Goal: Information Seeking & Learning: Stay updated

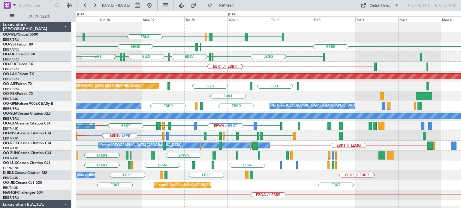
click at [210, 119] on div "EBLG LFMN LIML LHDC ELLX EBLG LIML [GEOGRAPHIC_DATA] LEGE ELLX EDLV ELLX [GEOGR…" at bounding box center [268, 200] width 384 height 356
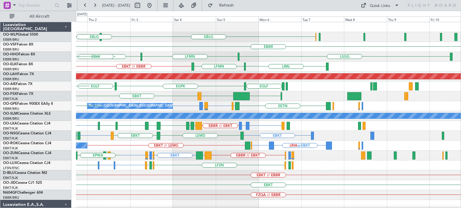
click at [212, 144] on div "EBLG LIML LHDC ELLX EBLG [GEOGRAPHIC_DATA] ELLX LEGE [GEOGRAPHIC_DATA] LFMN [GE…" at bounding box center [268, 195] width 384 height 346
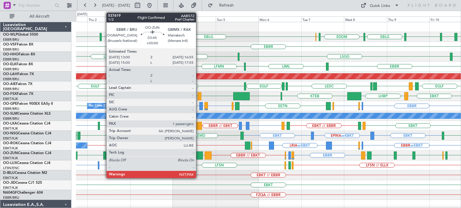
click at [199, 154] on div at bounding box center [199, 156] width 7 height 8
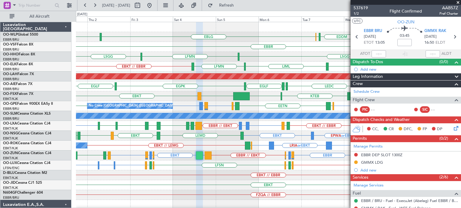
click at [459, 2] on span at bounding box center [458, 2] width 6 height 5
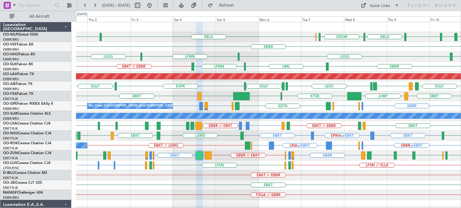
type input "0"
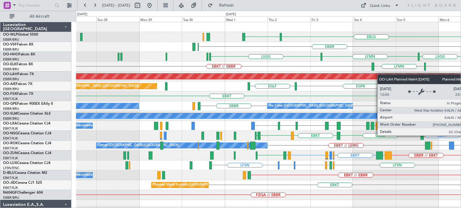
click at [381, 75] on div "EBLG LIML ELLX EDDM EBLG [GEOGRAPHIC_DATA] [GEOGRAPHIC_DATA] LFMN [GEOGRAPHIC_D…" at bounding box center [268, 185] width 384 height 327
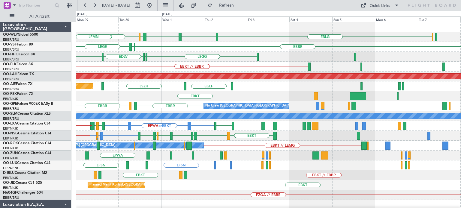
click at [196, 122] on div "EBLG EBLG LIML LHDC ELLX LFMN [GEOGRAPHIC_DATA] LEGE ELLX EDLV ELLX [GEOGRAPHIC…" at bounding box center [268, 200] width 384 height 356
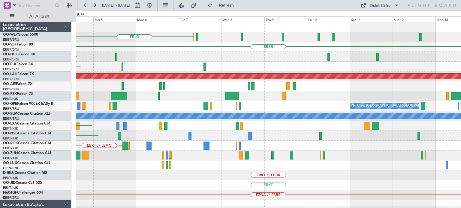
click at [218, 134] on div "EBLG [GEOGRAPHIC_DATA] [GEOGRAPHIC_DATA] EBKT // EBBR Planned [GEOGRAPHIC_DATA]…" at bounding box center [268, 200] width 384 height 356
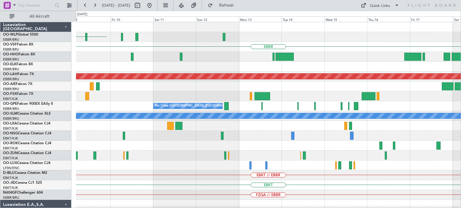
click at [248, 136] on div "EBLG [GEOGRAPHIC_DATA] Planned [GEOGRAPHIC_DATA][PERSON_NAME]-[GEOGRAPHIC_DATA]…" at bounding box center [268, 200] width 384 height 356
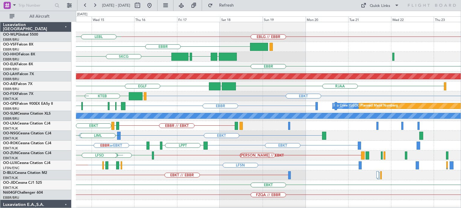
click at [161, 109] on div "EBLG // EBBR LEBL [GEOGRAPHIC_DATA] LTCG [GEOGRAPHIC_DATA] EGGD SKCG [GEOGRAPHI…" at bounding box center [268, 200] width 384 height 356
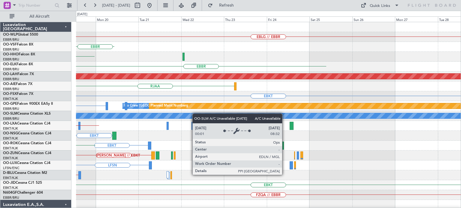
click at [121, 115] on div "EBLG // EBBR [GEOGRAPHIC_DATA] [GEOGRAPHIC_DATA] LTCG EGGD [GEOGRAPHIC_DATA] Pl…" at bounding box center [268, 200] width 384 height 356
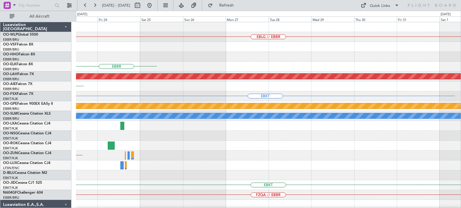
click at [173, 134] on div "EBLG // EBBR [GEOGRAPHIC_DATA] Planned [GEOGRAPHIC_DATA][PERSON_NAME]-[GEOGRAPH…" at bounding box center [268, 200] width 384 height 356
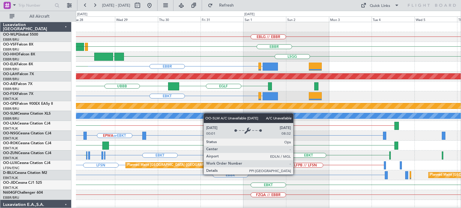
click at [148, 116] on div "EBLG // EBBR [GEOGRAPHIC_DATA] LEGE VRMM VCRI [GEOGRAPHIC_DATA] UBBB RJFK RJOB …" at bounding box center [268, 185] width 384 height 327
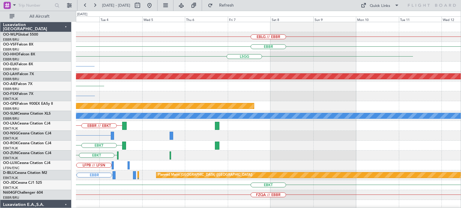
click at [155, 165] on div "EBLG // EBBR [GEOGRAPHIC_DATA] [GEOGRAPHIC_DATA] LFMN or EBBR [GEOGRAPHIC_DATA]…" at bounding box center [268, 185] width 384 height 327
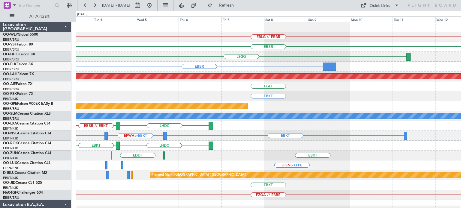
click at [87, 61] on div "EBLG // EBBR [GEOGRAPHIC_DATA] [GEOGRAPHIC_DATA] [GEOGRAPHIC_DATA] LFMN or EBBR…" at bounding box center [268, 195] width 384 height 346
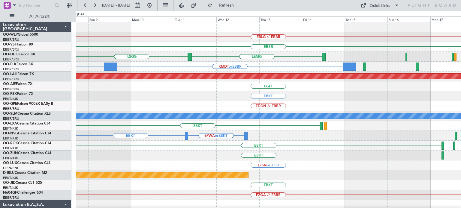
click at [139, 69] on div "EBLG // EBBR [GEOGRAPHIC_DATA] [GEOGRAPHIC_DATA] [GEOGRAPHIC_DATA] [GEOGRAPHIC_…" at bounding box center [268, 185] width 384 height 327
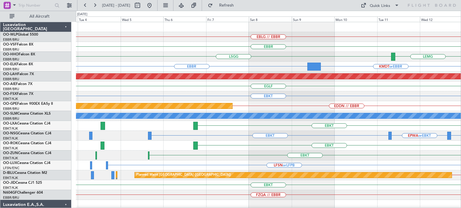
click at [338, 73] on div "EBLG // EBBR [GEOGRAPHIC_DATA] [GEOGRAPHIC_DATA] [GEOGRAPHIC_DATA] [GEOGRAPHIC_…" at bounding box center [268, 185] width 384 height 327
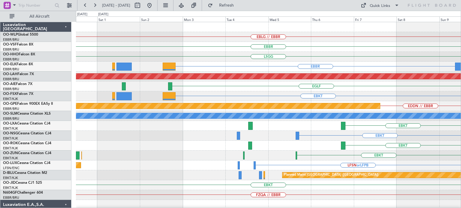
click at [308, 73] on div "EBLG // EBBR [GEOGRAPHIC_DATA] [GEOGRAPHIC_DATA] [GEOGRAPHIC_DATA] [GEOGRAPHIC_…" at bounding box center [268, 185] width 384 height 327
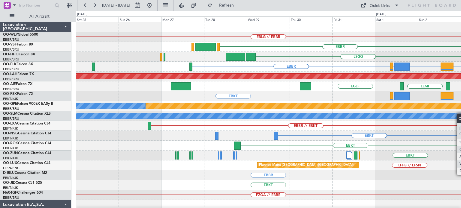
click at [460, 118] on div "EBLG // EBBR [GEOGRAPHIC_DATA] [GEOGRAPHIC_DATA] [GEOGRAPHIC_DATA] [GEOGRAPHIC_…" at bounding box center [230, 110] width 461 height 198
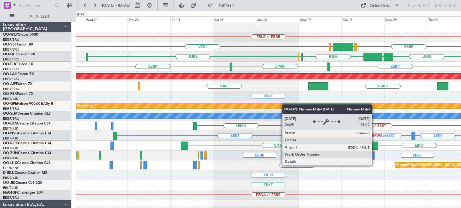
click at [291, 106] on div "EBLG // EBBR VCRI [GEOGRAPHIC_DATA] LEGE VRMM [GEOGRAPHIC_DATA] [GEOGRAPHIC_DAT…" at bounding box center [268, 195] width 384 height 346
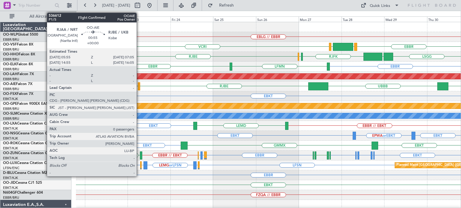
click at [139, 87] on div at bounding box center [139, 86] width 2 height 8
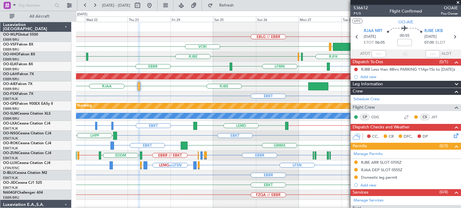
click at [458, 2] on span at bounding box center [458, 2] width 6 height 5
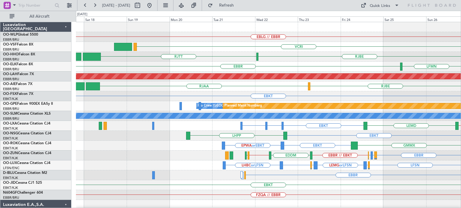
click at [317, 65] on div "EBLG // EBBR VCRI VRMM LEGE [GEOGRAPHIC_DATA] [GEOGRAPHIC_DATA] [GEOGRAPHIC_DAT…" at bounding box center [268, 185] width 384 height 327
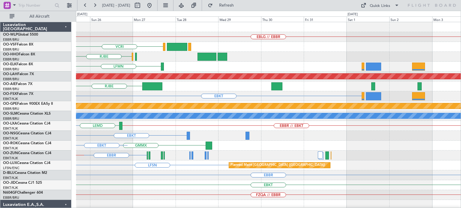
click at [84, 141] on div "EBLG // EBBR VCRI [GEOGRAPHIC_DATA] LFMN [GEOGRAPHIC_DATA] Planned [GEOGRAPHIC_…" at bounding box center [268, 185] width 384 height 327
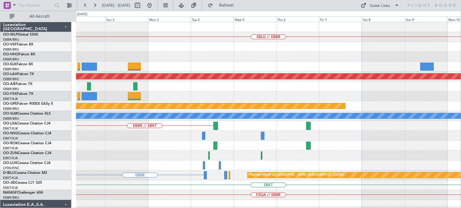
click at [54, 147] on div "EBLG // EBBR Planned [GEOGRAPHIC_DATA][PERSON_NAME]-[GEOGRAPHIC_DATA][PERSON_NA…" at bounding box center [230, 110] width 461 height 198
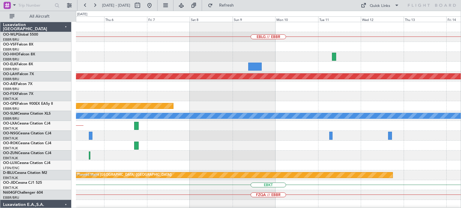
click at [116, 162] on div "EBLG // EBBR Planned [GEOGRAPHIC_DATA][PERSON_NAME]-[GEOGRAPHIC_DATA][PERSON_NA…" at bounding box center [268, 185] width 384 height 327
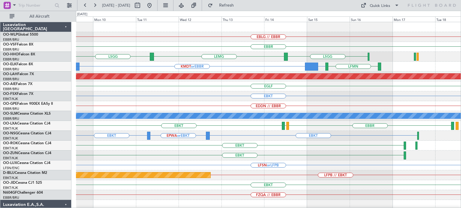
click at [289, 104] on div "EBLG // EBBR [GEOGRAPHIC_DATA] [GEOGRAPHIC_DATA] [GEOGRAPHIC_DATA] [GEOGRAPHIC_…" at bounding box center [268, 185] width 384 height 327
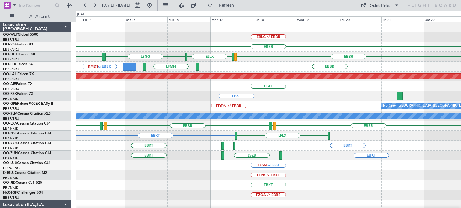
click at [209, 119] on div "EBLG // EBBR [GEOGRAPHIC_DATA] Planned Maint Geneva ([GEOGRAPHIC_DATA]) [GEOGRA…" at bounding box center [268, 185] width 384 height 327
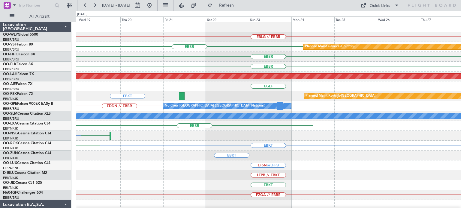
click at [164, 151] on div "EBLG // EBBR [GEOGRAPHIC_DATA] Planned Maint Geneva ([GEOGRAPHIC_DATA]) [GEOGRA…" at bounding box center [268, 185] width 384 height 327
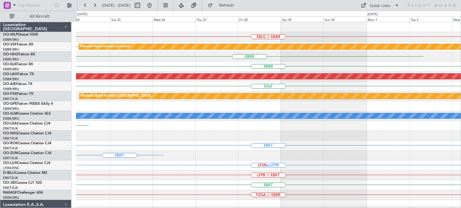
click at [224, 173] on div "EBLG // EBBR [GEOGRAPHIC_DATA] Planned Maint Geneva ([GEOGRAPHIC_DATA]) [GEOGRA…" at bounding box center [268, 185] width 384 height 327
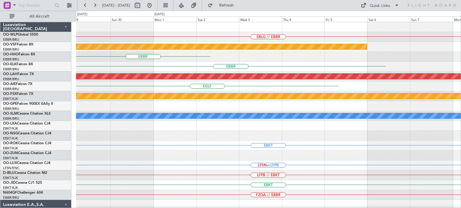
click at [229, 187] on div "EBKT" at bounding box center [268, 186] width 384 height 10
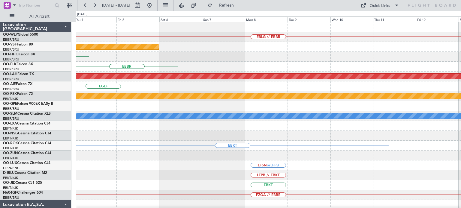
click at [237, 174] on div "LFPB // EBKT" at bounding box center [268, 176] width 384 height 10
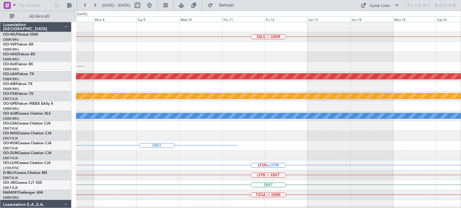
click at [261, 172] on div "EBLG // EBBR Planned Maint Geneva ([GEOGRAPHIC_DATA]) [GEOGRAPHIC_DATA] Planned…" at bounding box center [268, 185] width 384 height 327
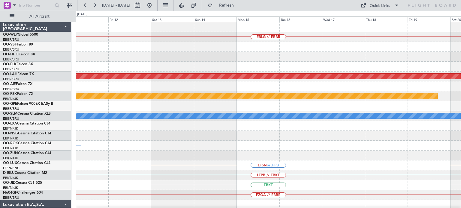
click at [312, 164] on div "EBLG // EBBR Planned [GEOGRAPHIC_DATA][PERSON_NAME]-[GEOGRAPHIC_DATA][PERSON_NA…" at bounding box center [268, 185] width 384 height 327
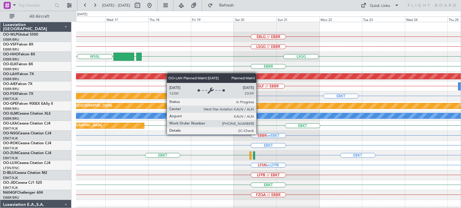
click at [164, 74] on div "EBLG // EBBR LSGG // EBBR [GEOGRAPHIC_DATA] LTFM WSSL [GEOGRAPHIC_DATA] Planned…" at bounding box center [268, 185] width 384 height 327
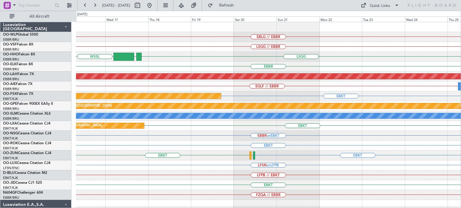
click at [171, 129] on div "Planned Maint Kortrijk-[GEOGRAPHIC_DATA] EBKT" at bounding box center [268, 126] width 384 height 10
click at [383, 3] on div "Quick Links" at bounding box center [379, 6] width 20 height 6
click at [385, 18] on button "Trip Builder" at bounding box center [379, 20] width 45 height 14
click at [235, 5] on span "Refresh" at bounding box center [226, 5] width 25 height 4
click at [202, 62] on div "EBBR" at bounding box center [268, 67] width 384 height 10
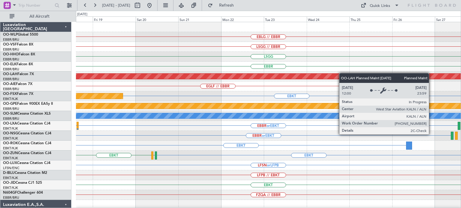
click at [306, 78] on div "EBLG // EBBR LSGG // EBBR [GEOGRAPHIC_DATA] LTFM WSSL [GEOGRAPHIC_DATA] Planned…" at bounding box center [268, 185] width 384 height 327
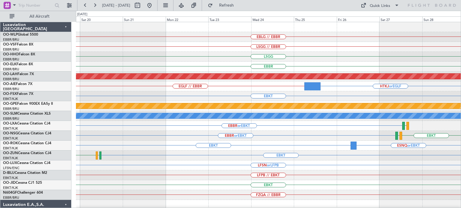
click at [332, 135] on div "EBLG // EBBR LSGG // EBBR [GEOGRAPHIC_DATA] [GEOGRAPHIC_DATA] Planned [GEOGRAPH…" at bounding box center [268, 185] width 384 height 327
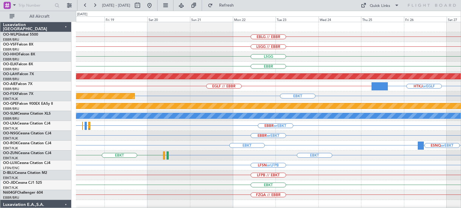
click at [355, 125] on div "EBBR or EBKT LFLB or EBKT EBBR or EBKT EBKT Planned Maint [GEOGRAPHIC_DATA]-[GE…" at bounding box center [268, 126] width 384 height 10
click at [86, 126] on div "EBBR or EBKT LFLB or EBKT EBBR or EBKT EBKT Planned Maint [GEOGRAPHIC_DATA]-[GE…" at bounding box center [268, 126] width 384 height 10
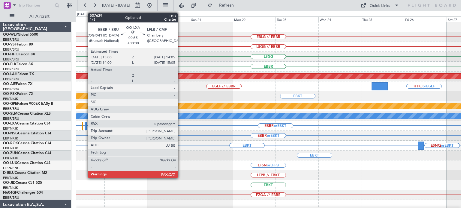
click at [85, 126] on div at bounding box center [86, 126] width 2 height 8
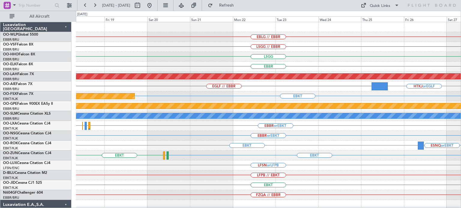
click at [244, 48] on div "LSGG // EBBR" at bounding box center [268, 47] width 384 height 10
click at [383, 4] on div "Quick Links" at bounding box center [379, 6] width 20 height 6
click at [387, 18] on button "Trip Builder" at bounding box center [379, 20] width 45 height 14
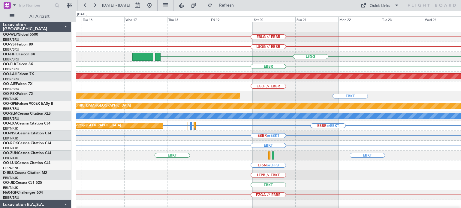
click at [244, 132] on div "EBBR or EBKT" at bounding box center [268, 136] width 384 height 10
click at [239, 4] on span "Refresh" at bounding box center [226, 5] width 25 height 4
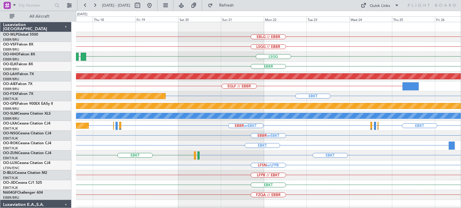
click at [247, 174] on div "EBLG // EBBR LSGG // EBBR [GEOGRAPHIC_DATA] LTFM WSSL [GEOGRAPHIC_DATA] Planned…" at bounding box center [268, 185] width 384 height 327
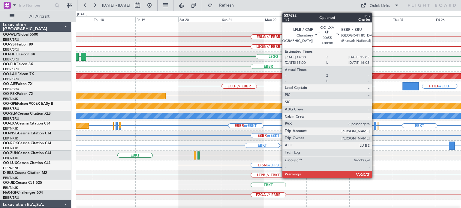
click at [374, 124] on div at bounding box center [375, 126] width 2 height 8
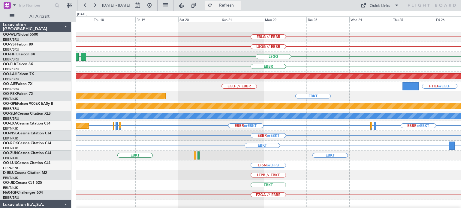
click at [237, 8] on button "Refresh" at bounding box center [223, 6] width 36 height 10
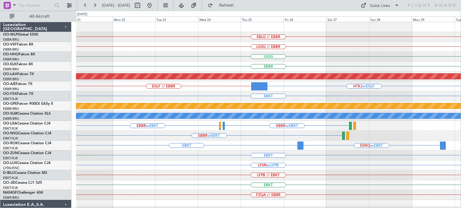
click at [268, 168] on div "EBLG // EBBR LSGG // EBBR [GEOGRAPHIC_DATA] [GEOGRAPHIC_DATA] Planned [GEOGRAPH…" at bounding box center [268, 185] width 384 height 327
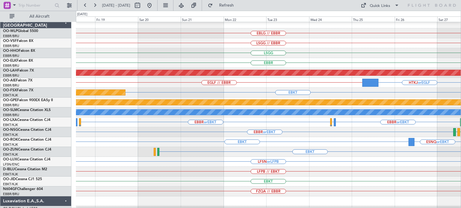
click at [277, 164] on div "LFSN or LFPB" at bounding box center [268, 162] width 384 height 10
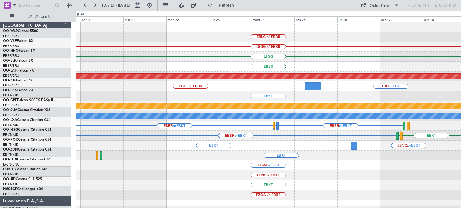
scroll to position [0, 0]
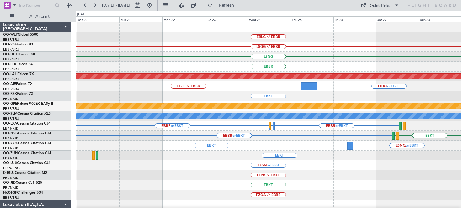
click at [284, 173] on div "EBLG // EBBR LSGG // EBBR [GEOGRAPHIC_DATA] [GEOGRAPHIC_DATA] Planned [GEOGRAPH…" at bounding box center [268, 185] width 384 height 327
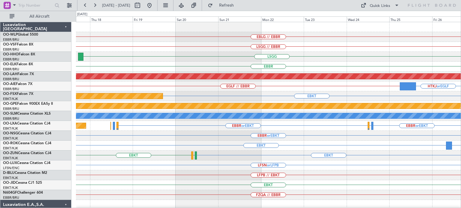
click at [247, 157] on div "EBKT EDNY EBKT" at bounding box center [268, 156] width 384 height 10
click at [159, 139] on div "EBBR or EBKT" at bounding box center [268, 136] width 384 height 10
click at [188, 29] on div at bounding box center [268, 27] width 384 height 10
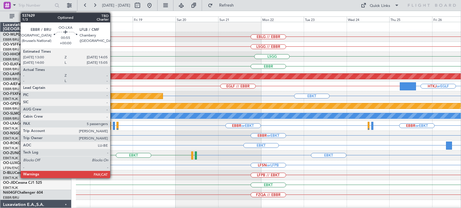
click at [113, 125] on div at bounding box center [114, 126] width 2 height 8
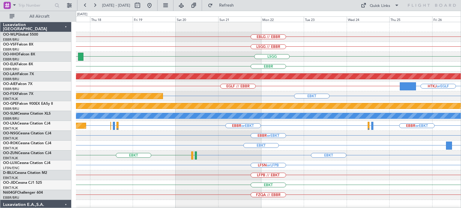
click at [301, 89] on div "HTKJ or EGLF EGLF // [GEOGRAPHIC_DATA]" at bounding box center [268, 87] width 384 height 10
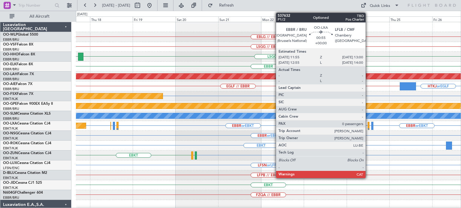
click at [368, 125] on div at bounding box center [368, 126] width 2 height 8
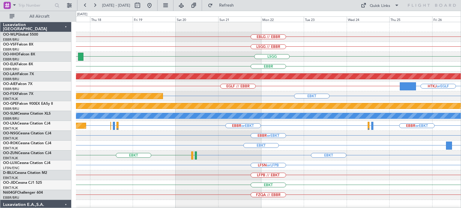
click at [229, 165] on div "LFSN or LFPB" at bounding box center [268, 166] width 384 height 10
